Goal: Information Seeking & Learning: Stay updated

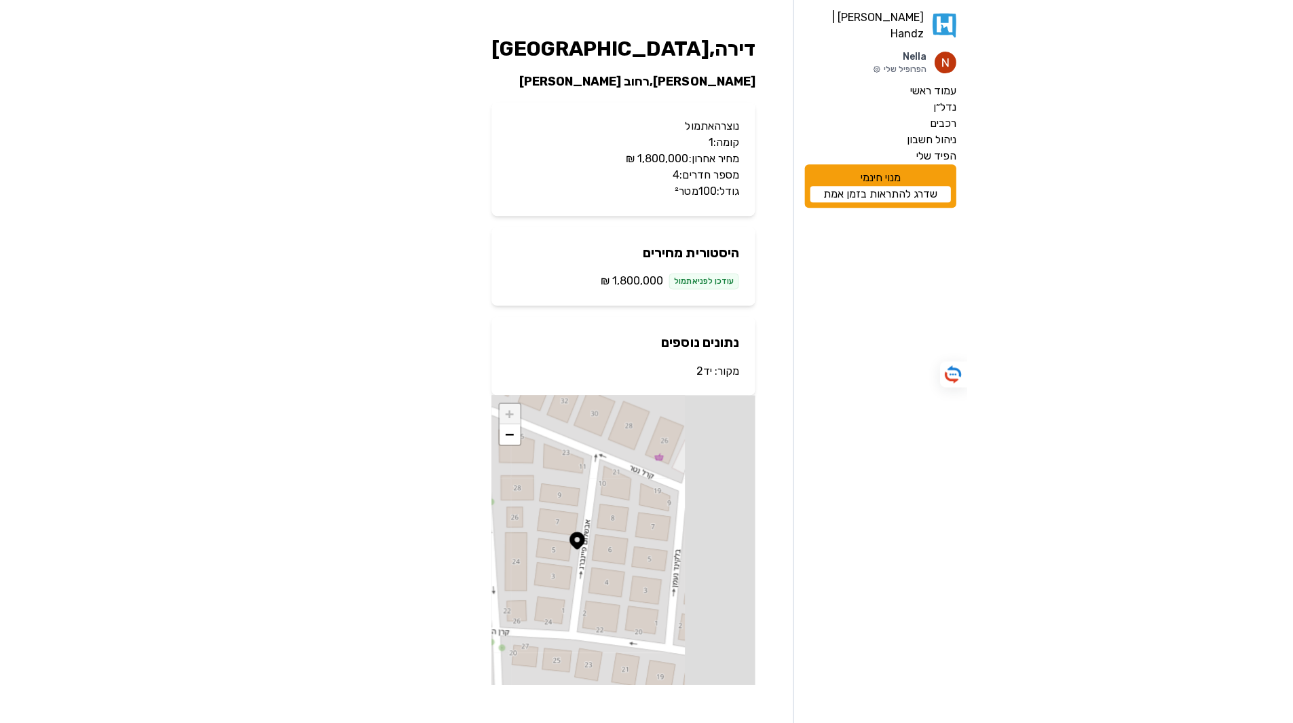
scroll to position [1, 0]
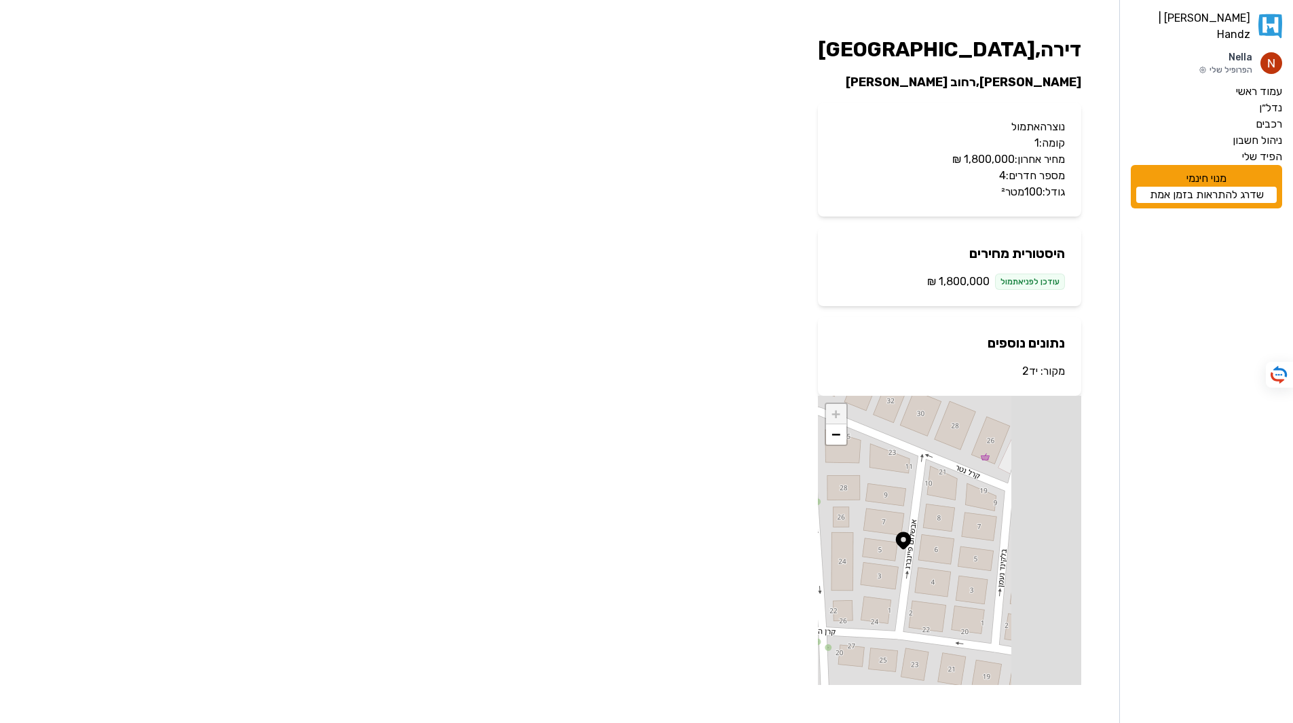
click at [650, 371] on link "יד2" at bounding box center [1030, 371] width 16 height 13
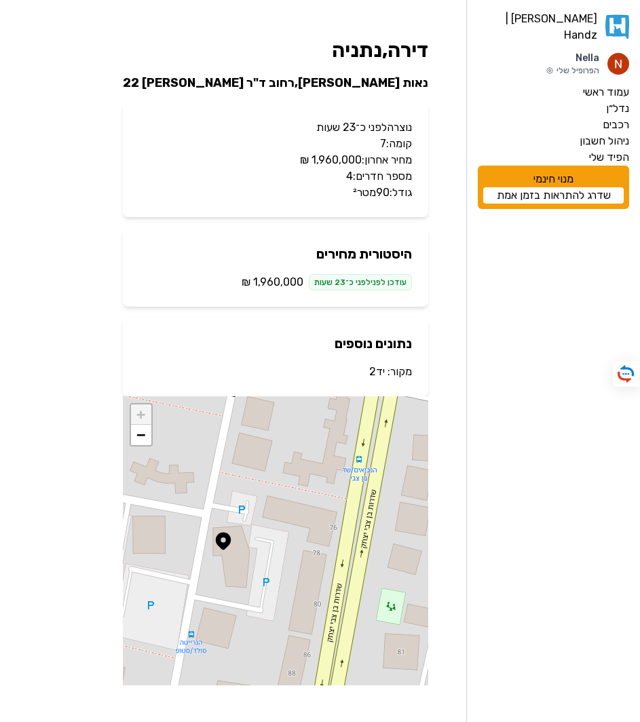
click at [377, 369] on link "יד2" at bounding box center [377, 371] width 16 height 13
